Goal: Check status: Check status

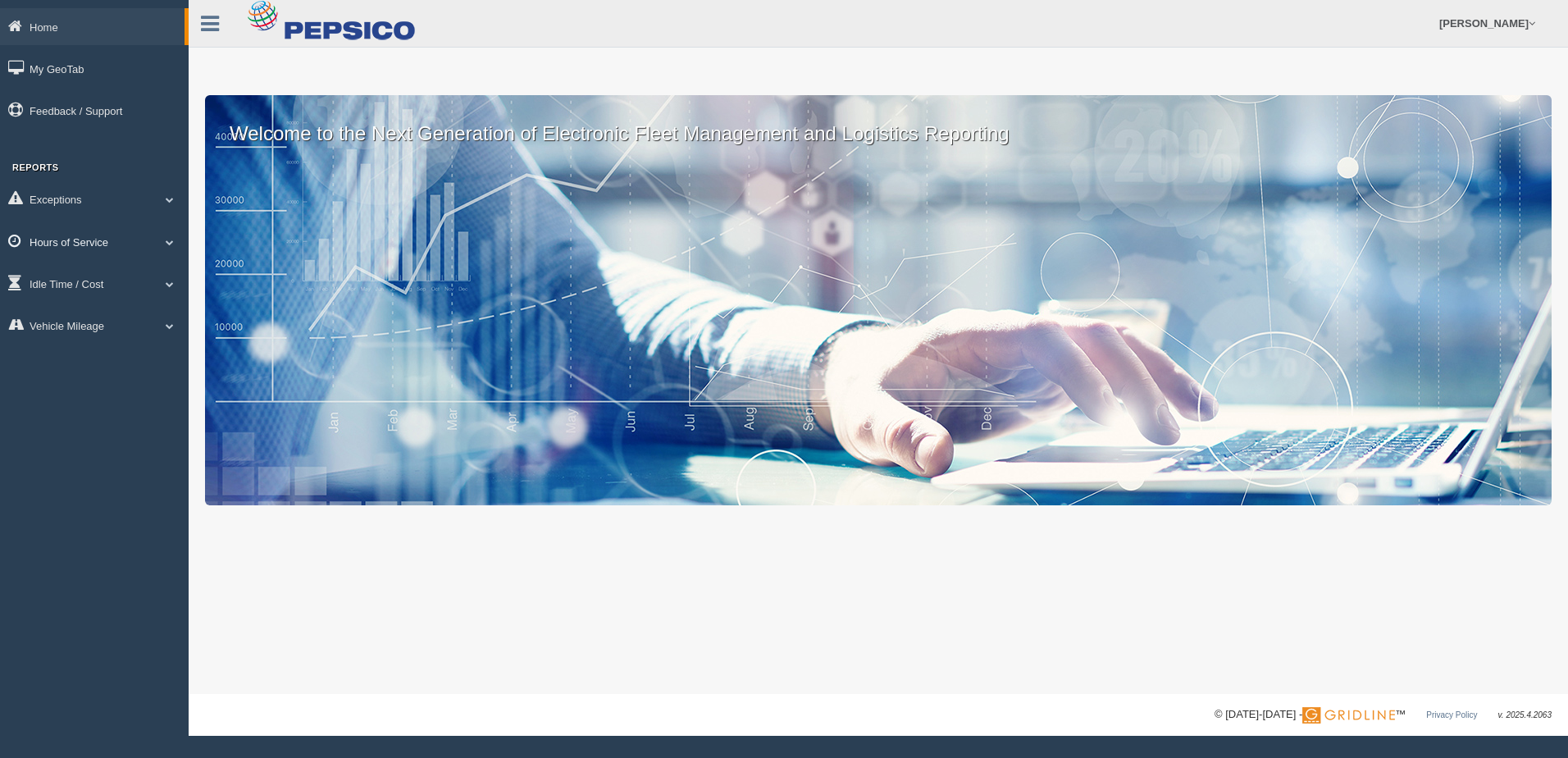
click at [104, 241] on link "Hours of Service" at bounding box center [94, 241] width 188 height 37
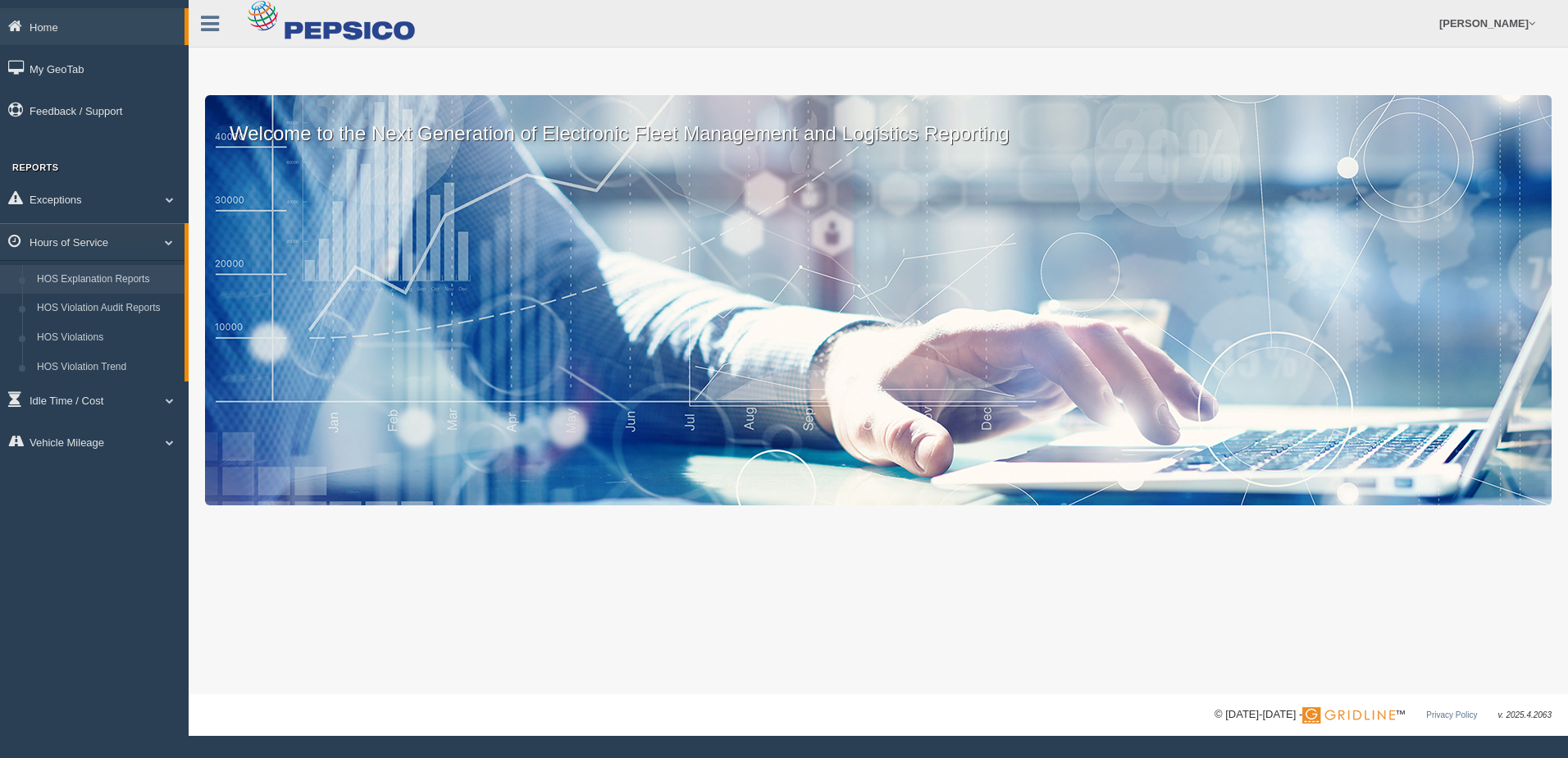
click at [97, 282] on link "HOS Explanation Reports" at bounding box center [107, 280] width 155 height 29
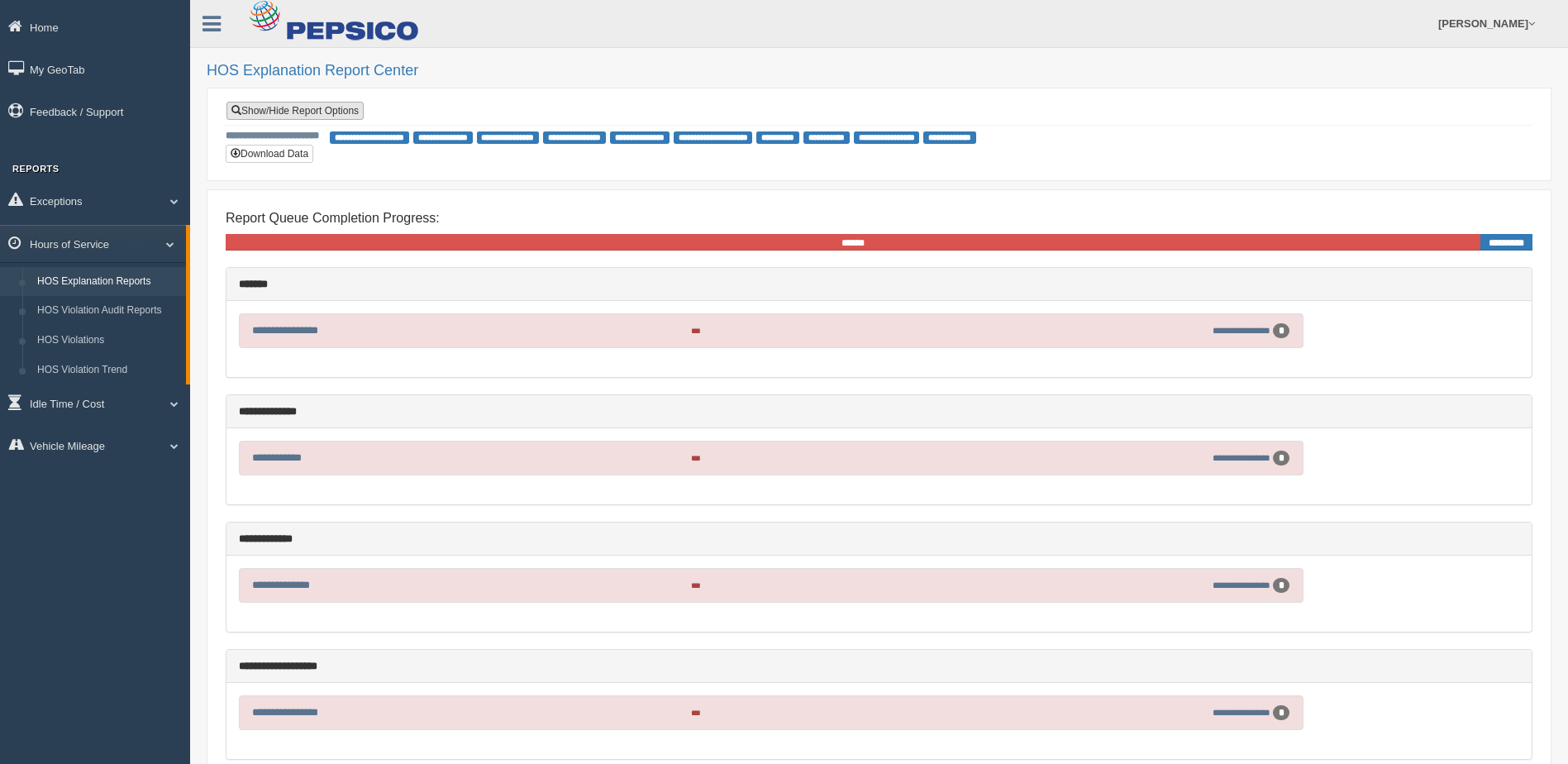
click at [313, 113] on link "Show/Hide Report Options" at bounding box center [295, 111] width 137 height 18
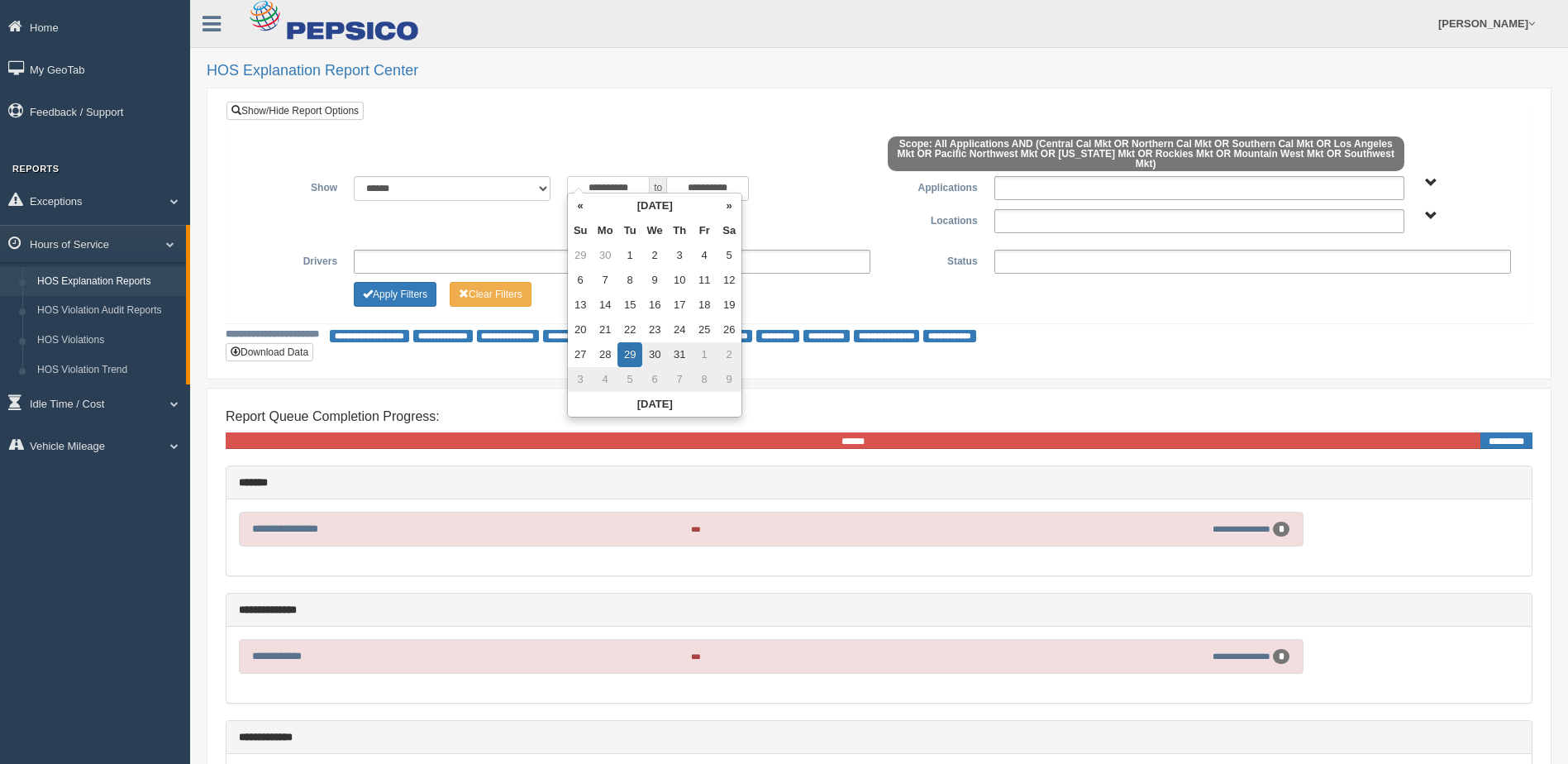
click at [620, 185] on input "**********" at bounding box center [609, 188] width 83 height 25
click at [580, 208] on th "«" at bounding box center [580, 206] width 25 height 25
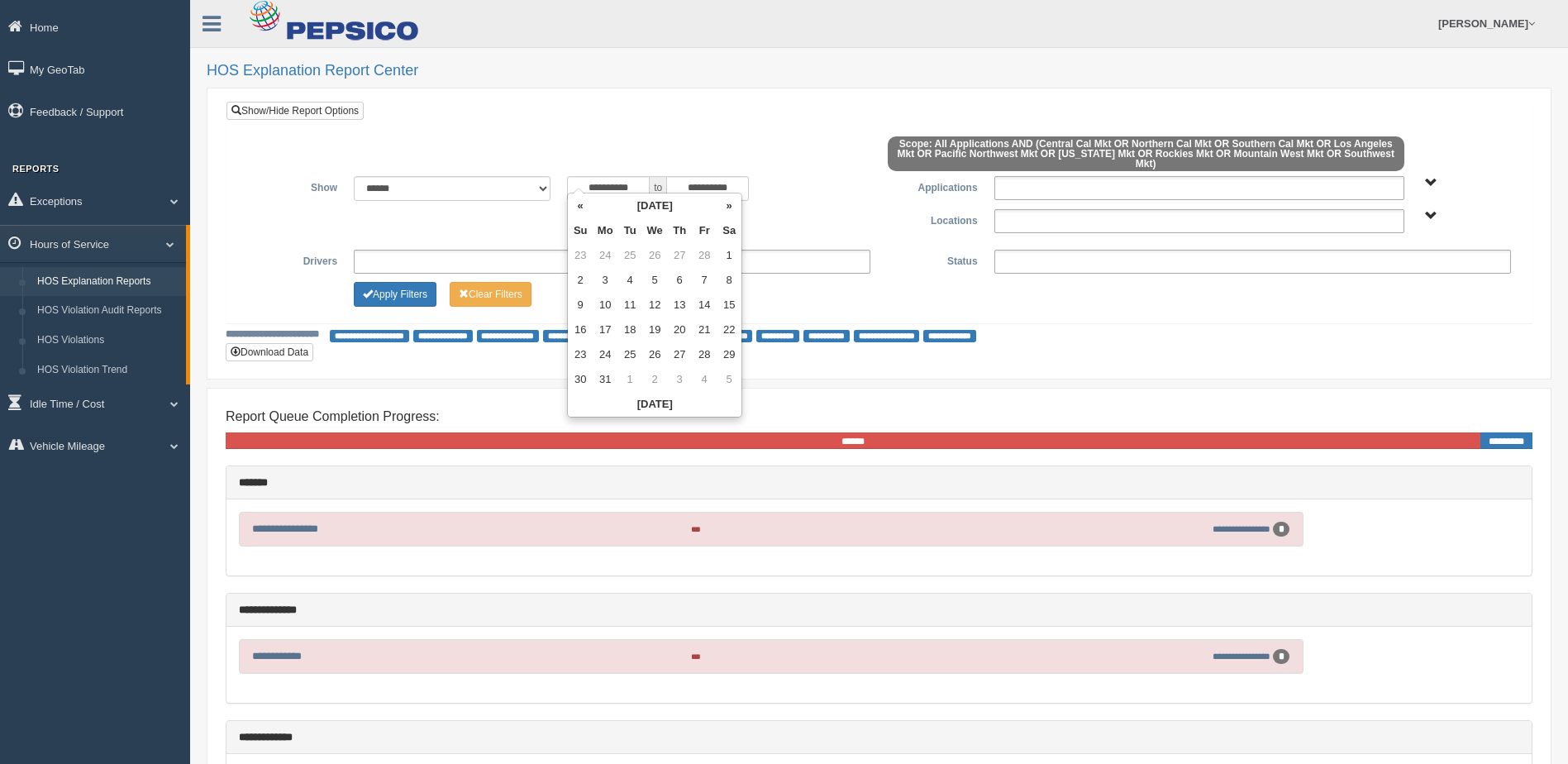
click at [580, 208] on th "«" at bounding box center [580, 206] width 25 height 25
click at [675, 305] on td "13" at bounding box center [679, 305] width 25 height 25
type input "**********"
click at [781, 183] on div "**********" at bounding box center [719, 188] width 303 height 25
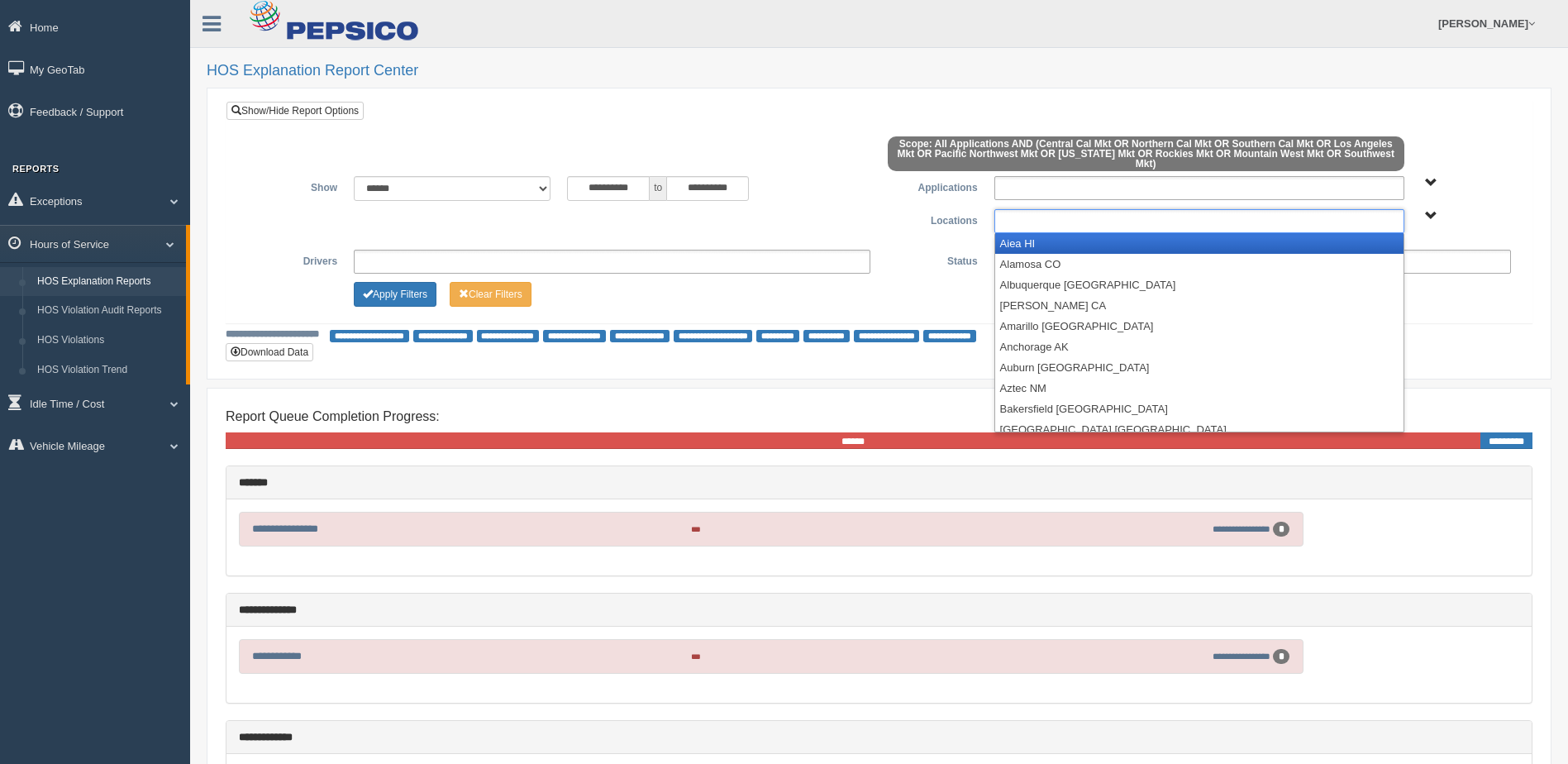
click at [1047, 212] on ul at bounding box center [1199, 221] width 410 height 24
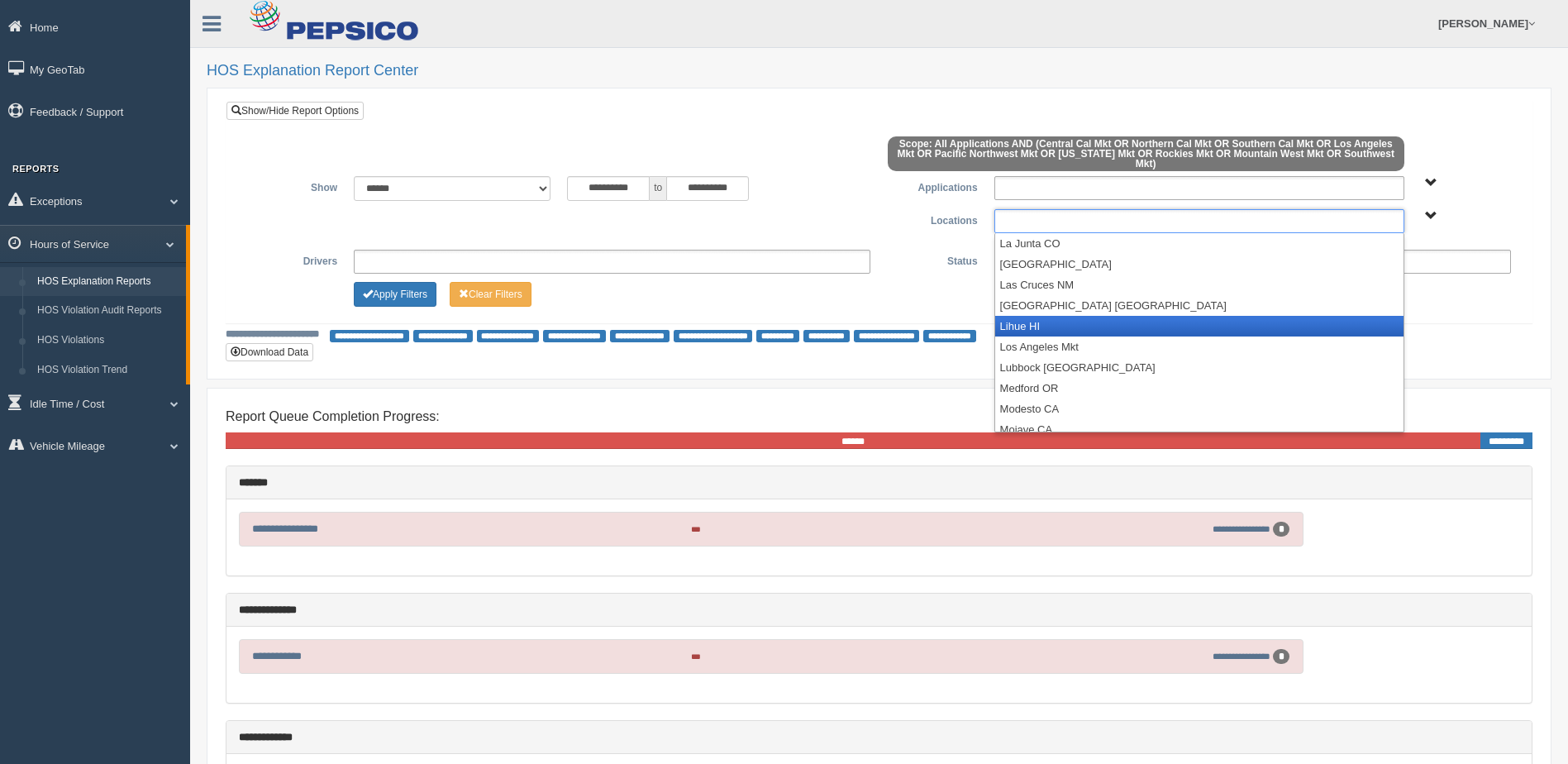
scroll to position [993, 0]
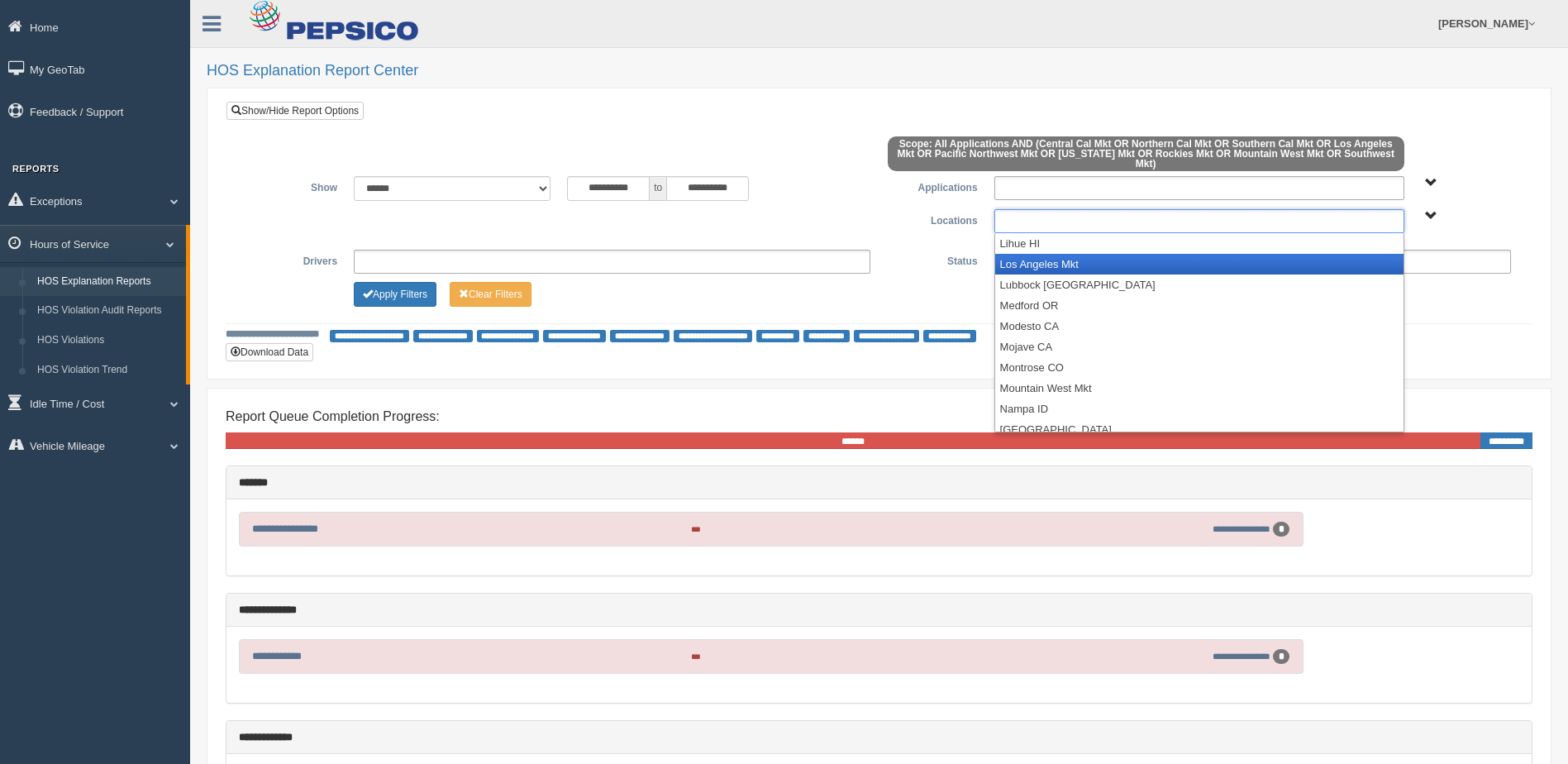
click at [1073, 254] on li "Los Angeles Mkt" at bounding box center [1199, 264] width 409 height 21
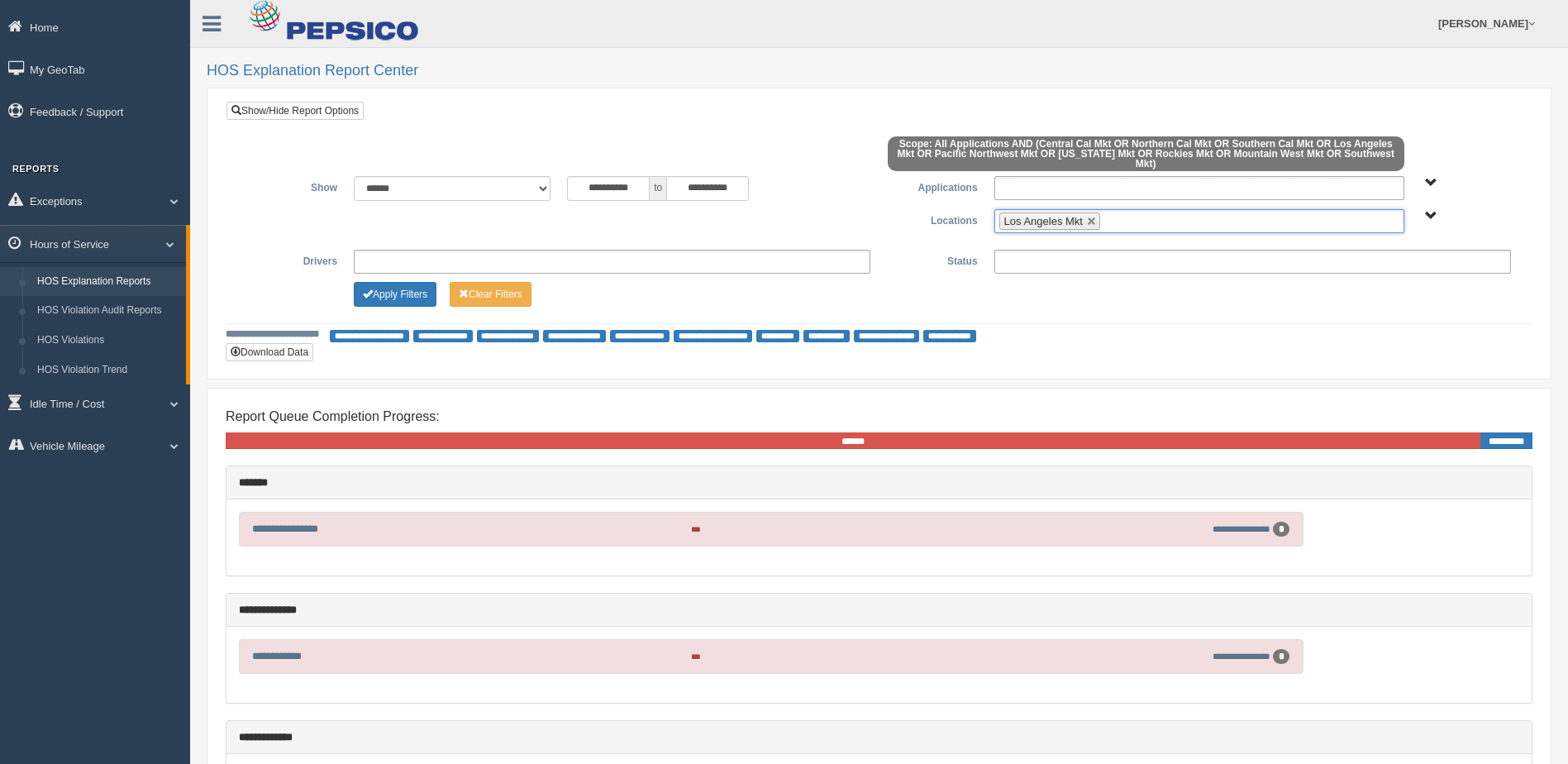
click at [1149, 214] on ul "Los Angeles Mkt" at bounding box center [1199, 221] width 410 height 24
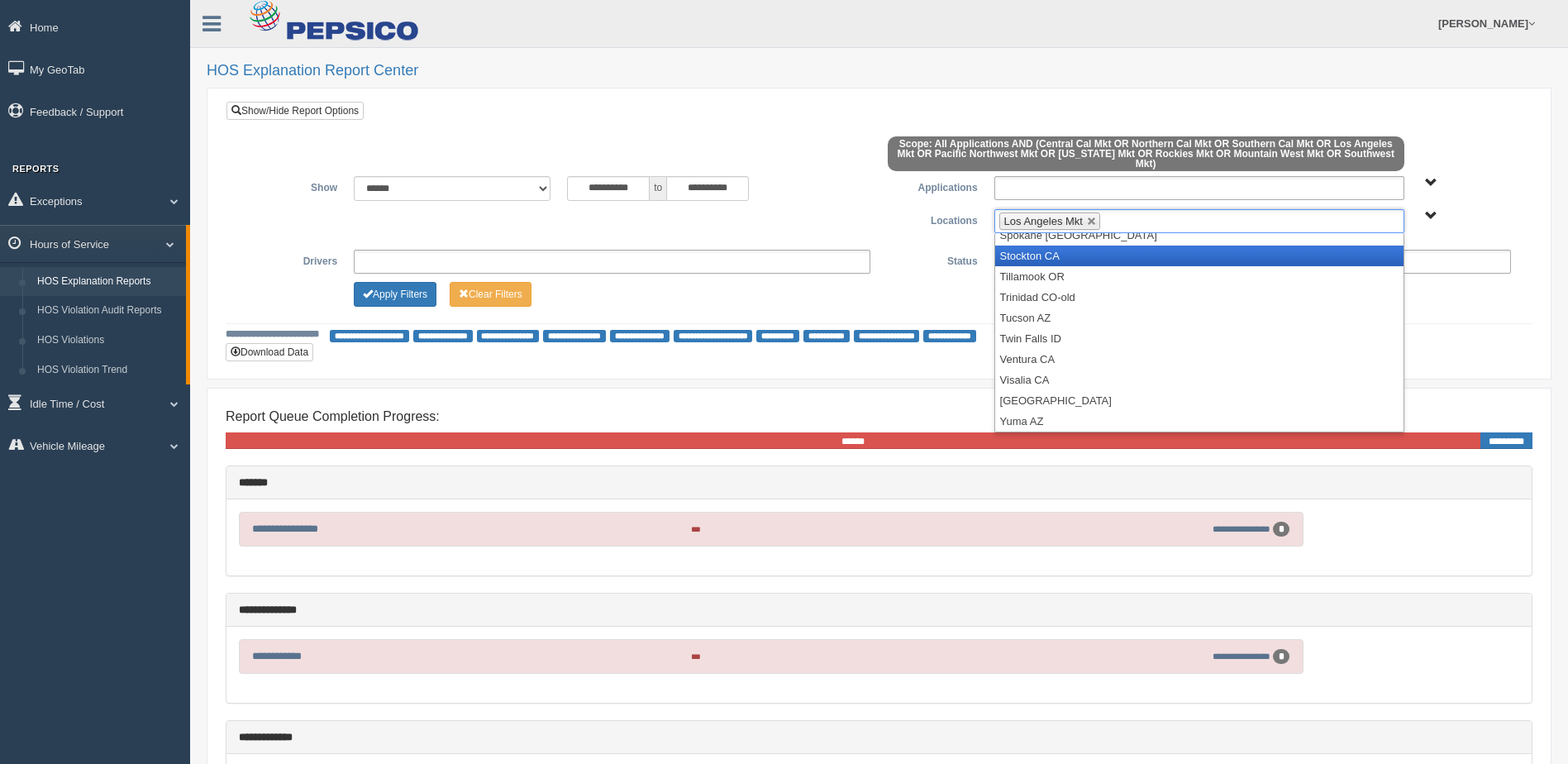
scroll to position [1558, 0]
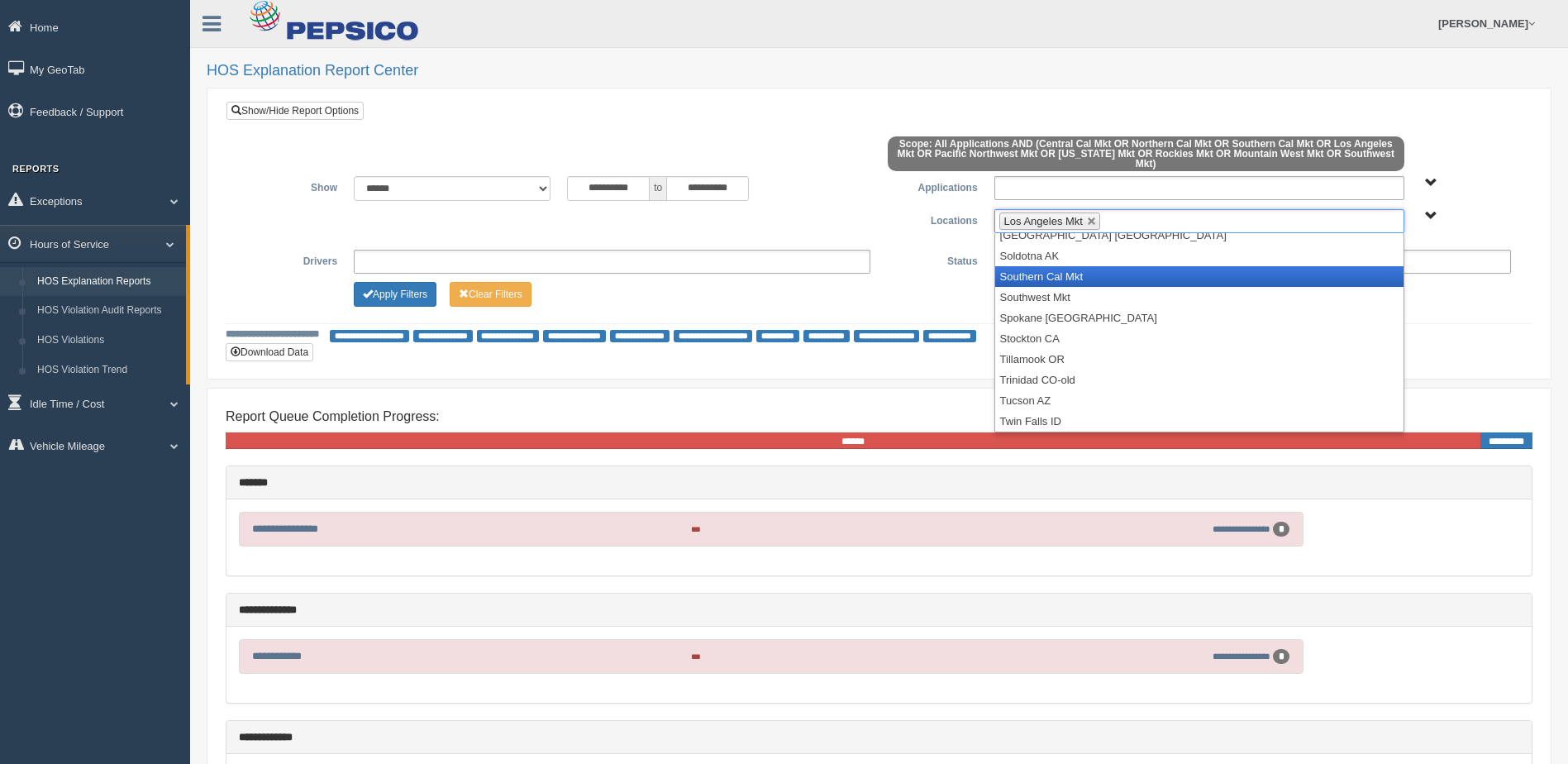
click at [1061, 270] on li "Southern Cal Mkt" at bounding box center [1199, 276] width 409 height 21
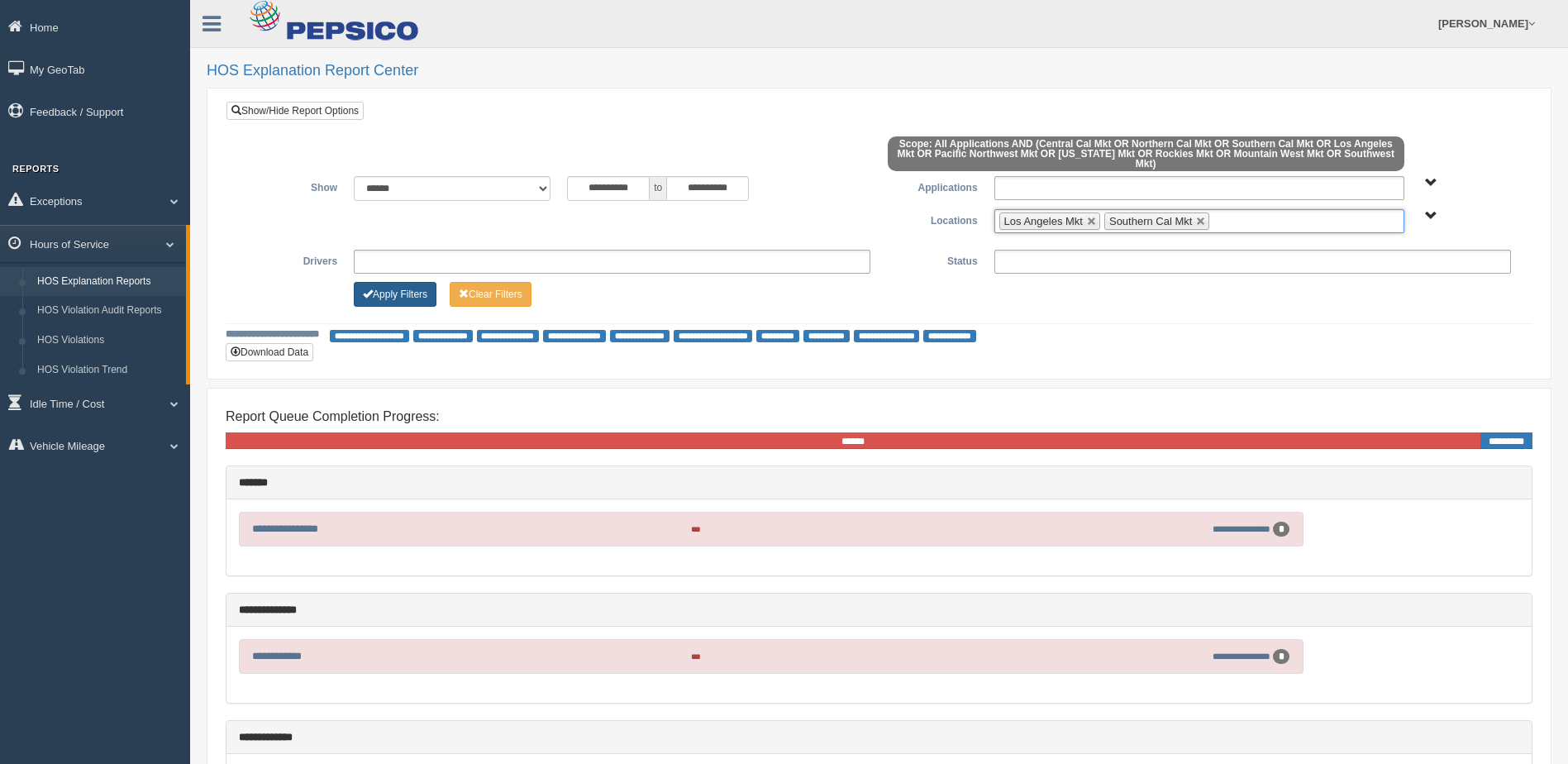
click at [380, 282] on button "Apply Filters" at bounding box center [395, 294] width 83 height 25
